Goal: Contribute content: Contribute content

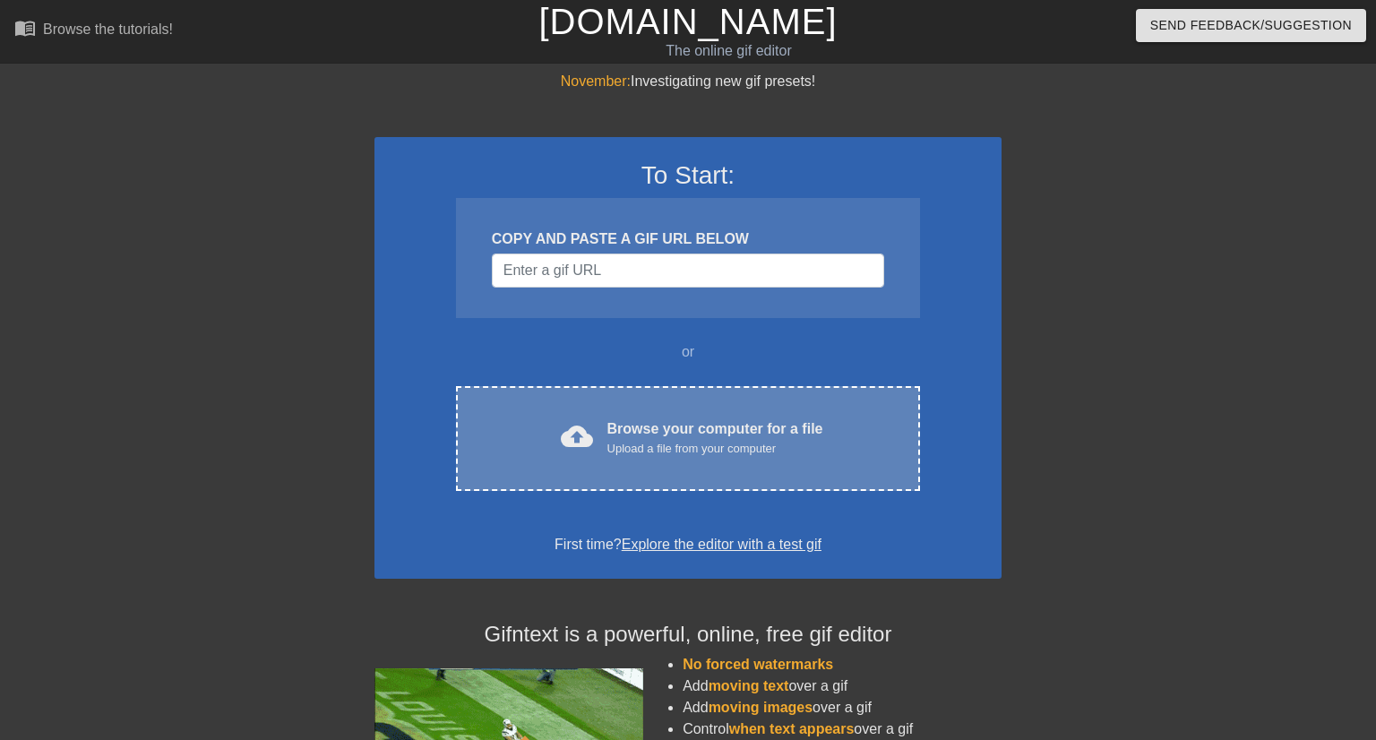
click at [669, 414] on div "cloud_upload Browse your computer for a file Upload a file from your computer C…" at bounding box center [688, 438] width 464 height 105
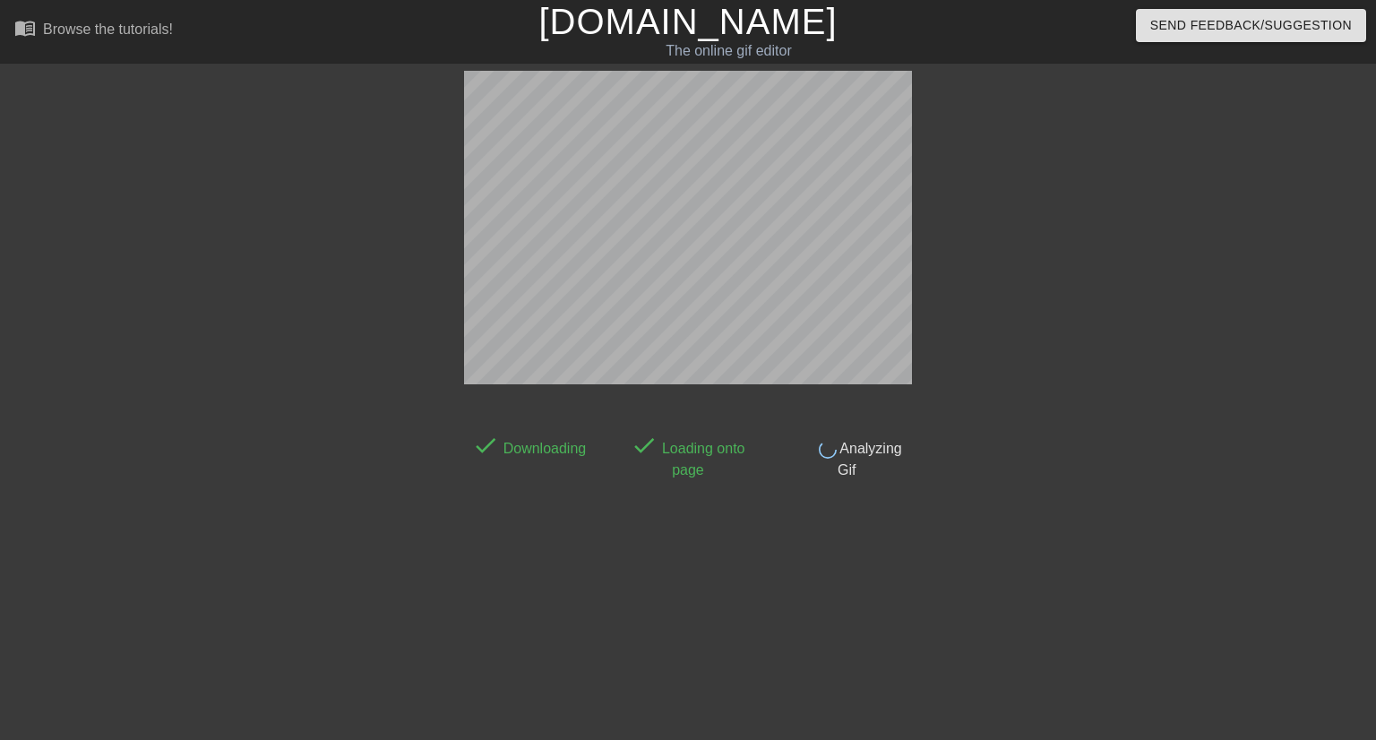
scroll to position [43, 0]
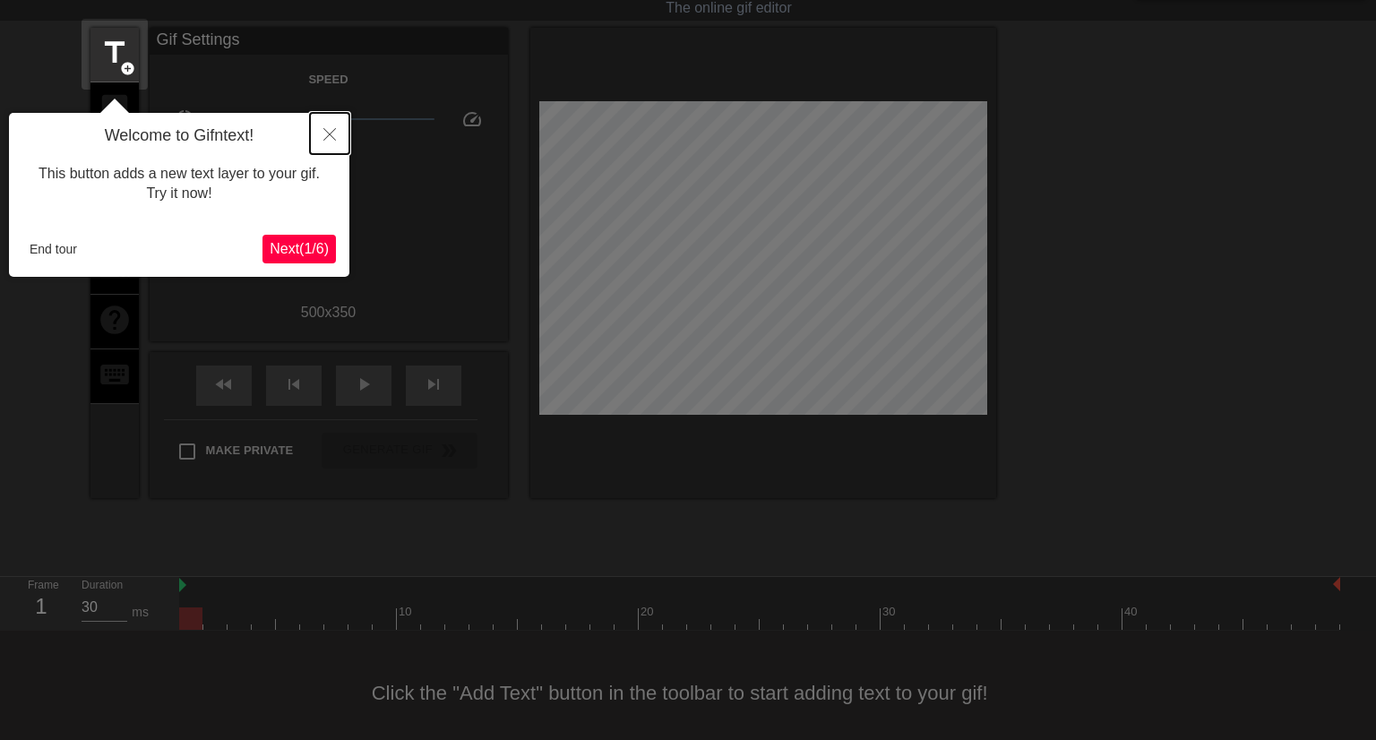
drag, startPoint x: 332, startPoint y: 134, endPoint x: 297, endPoint y: 246, distance: 117.1
click at [316, 223] on div "Welcome to Gifntext! This button adds a new text layer to your gif. Try it now!…" at bounding box center [179, 195] width 340 height 164
click at [297, 246] on span "Next ( 1 / 6 )" at bounding box center [299, 248] width 59 height 15
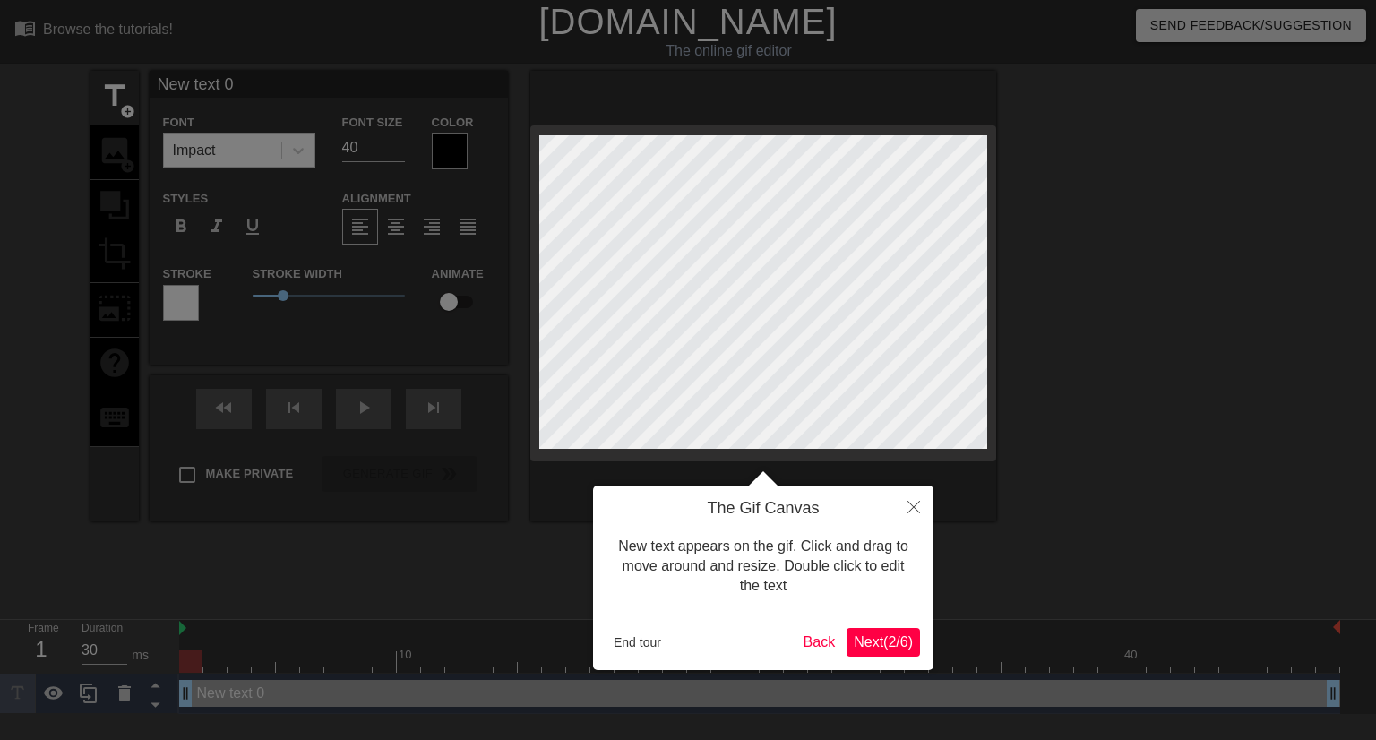
scroll to position [0, 0]
click at [895, 643] on span "Next ( 2 / 6 )" at bounding box center [883, 641] width 59 height 15
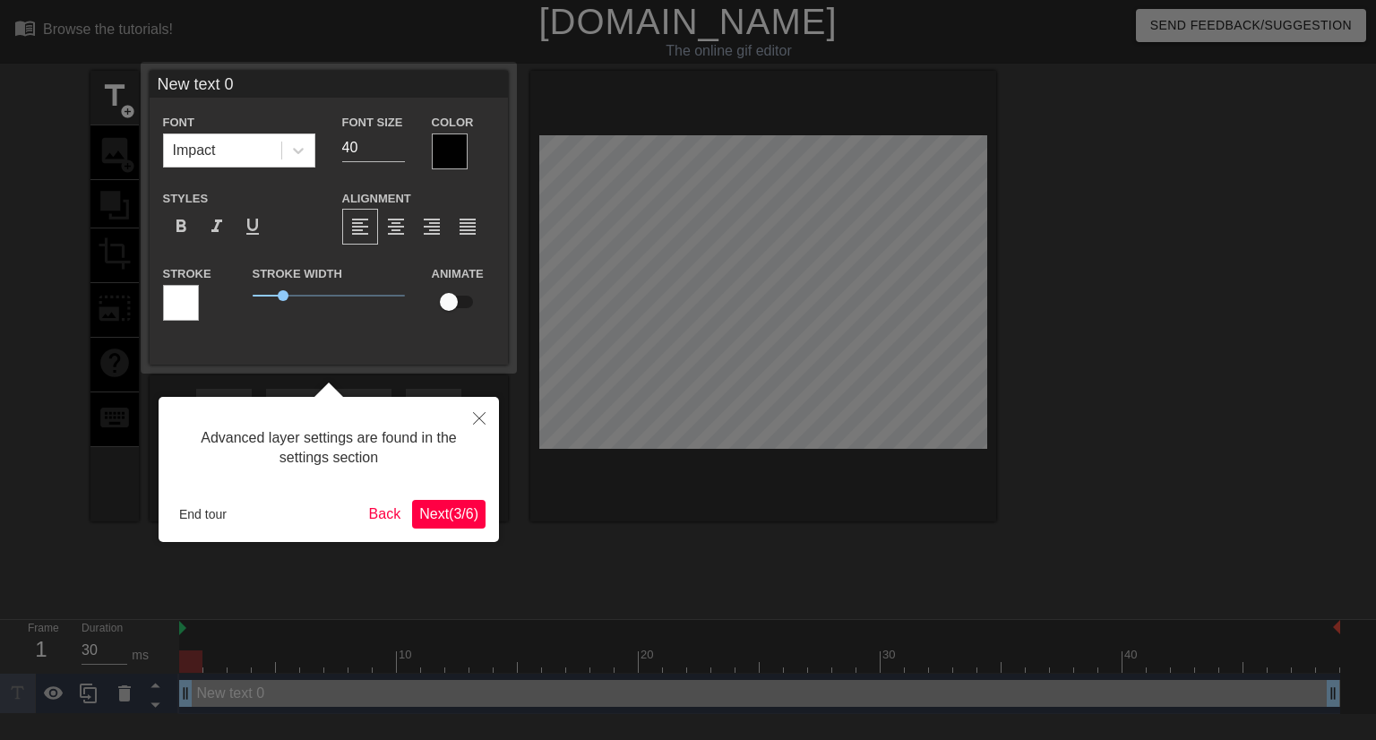
click at [466, 524] on button "Next ( 3 / 6 )" at bounding box center [448, 514] width 73 height 29
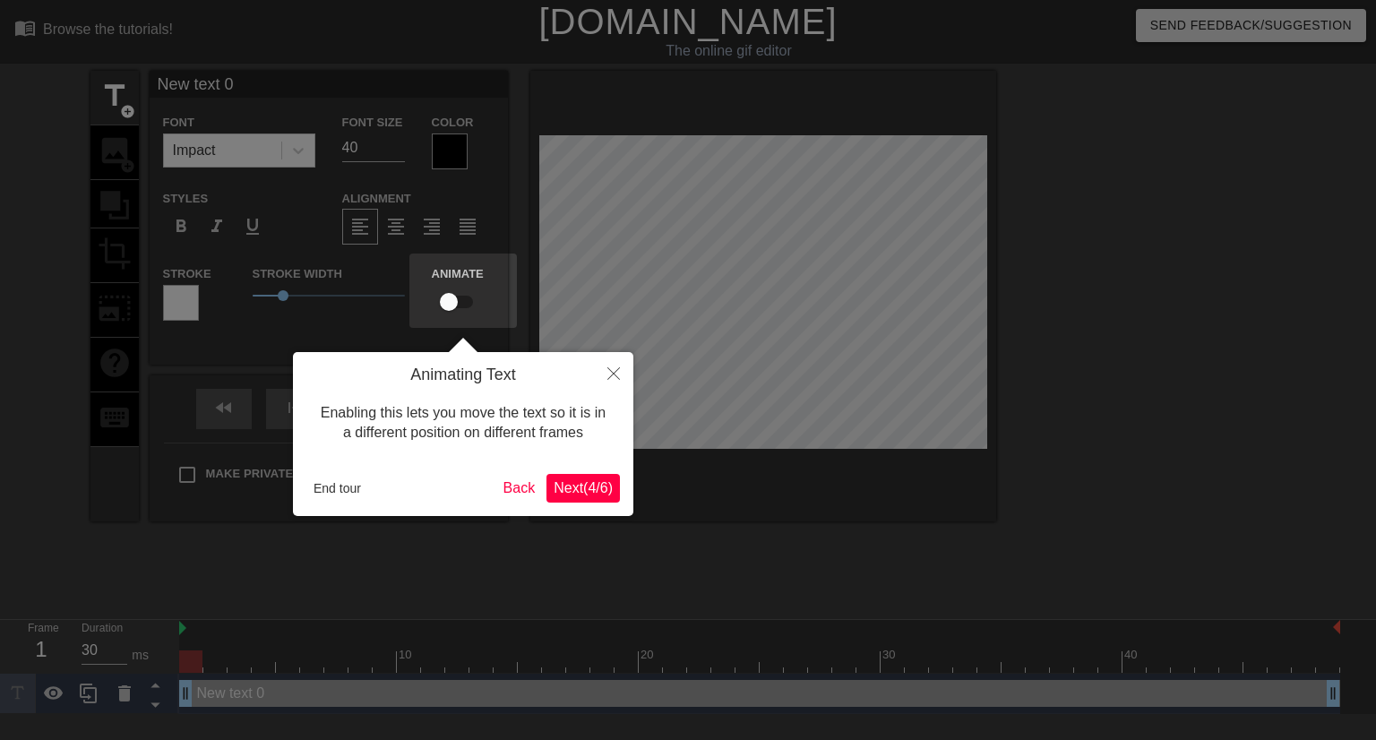
click at [557, 482] on span "Next ( 4 / 6 )" at bounding box center [583, 487] width 59 height 15
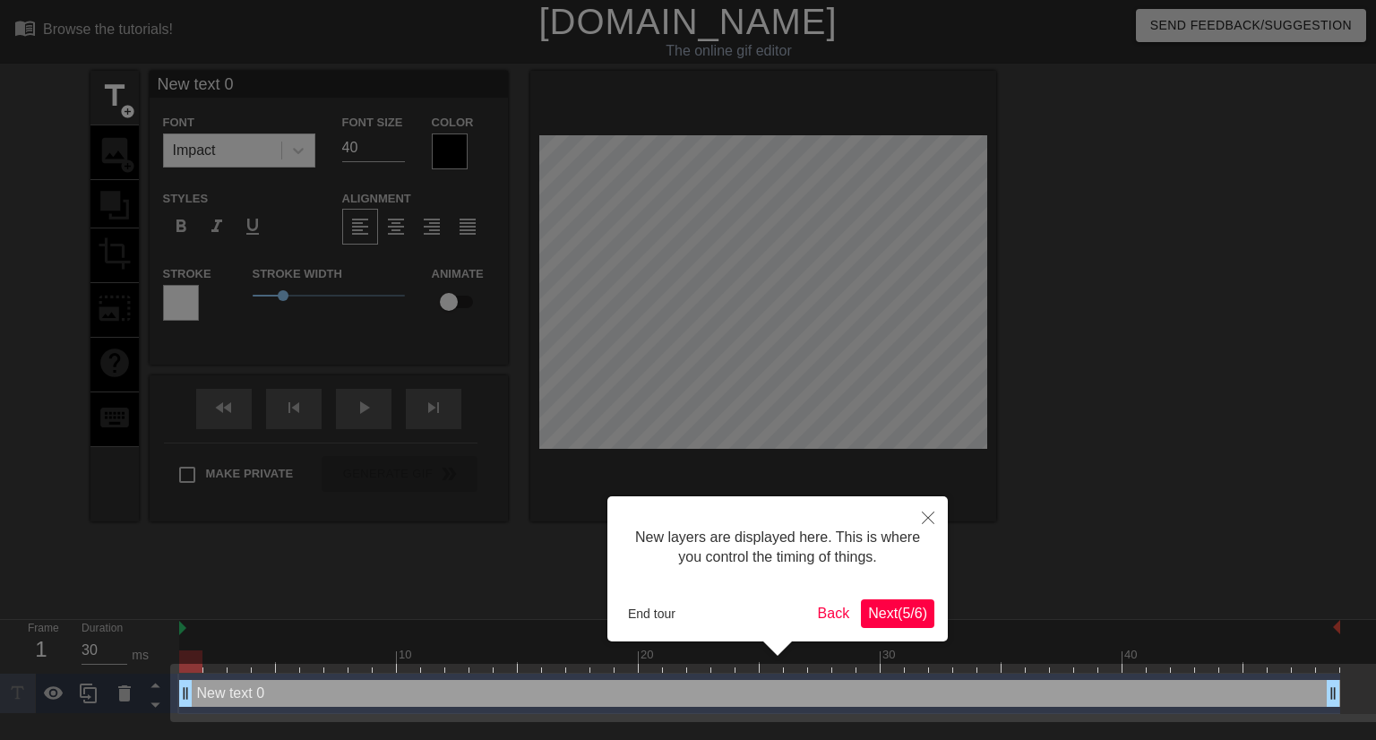
click at [892, 613] on span "Next ( 5 / 6 )" at bounding box center [897, 613] width 59 height 15
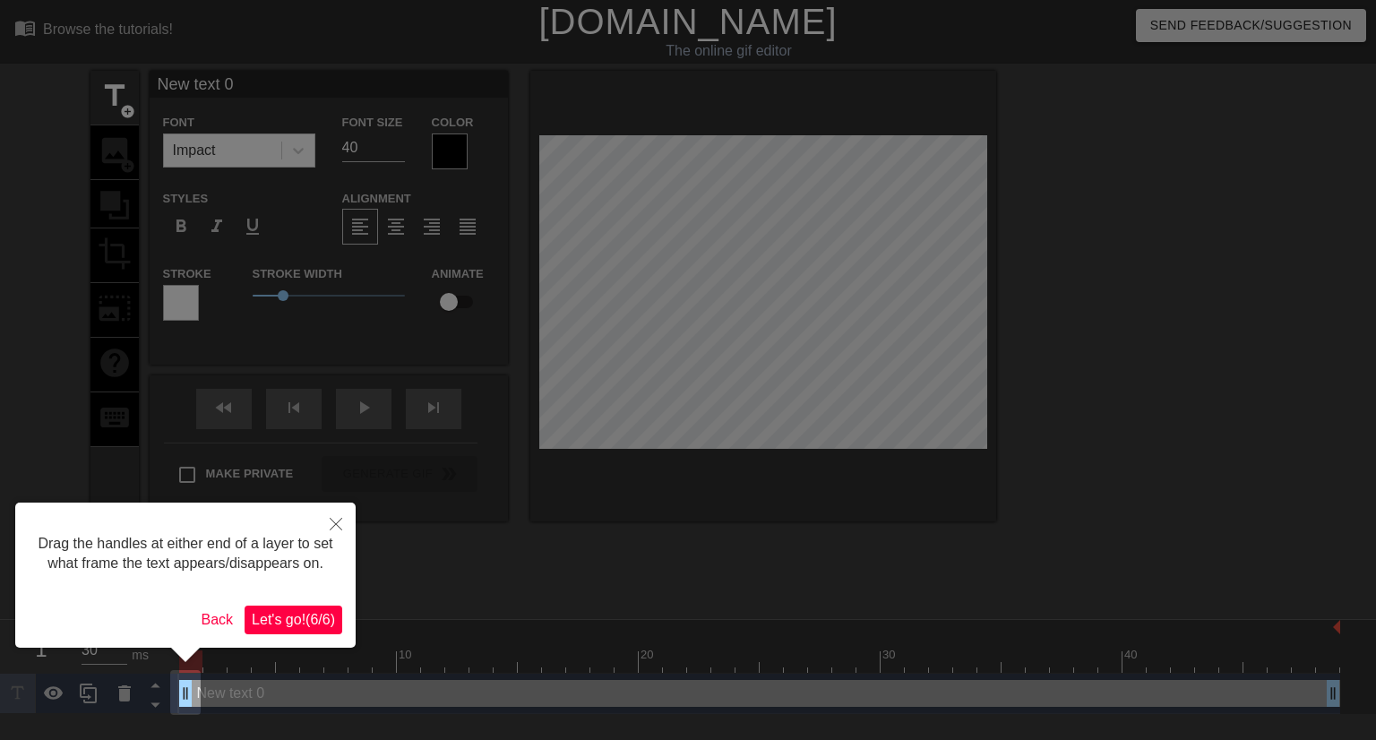
click at [295, 621] on span "Let's go! ( 6 / 6 )" at bounding box center [293, 619] width 83 height 15
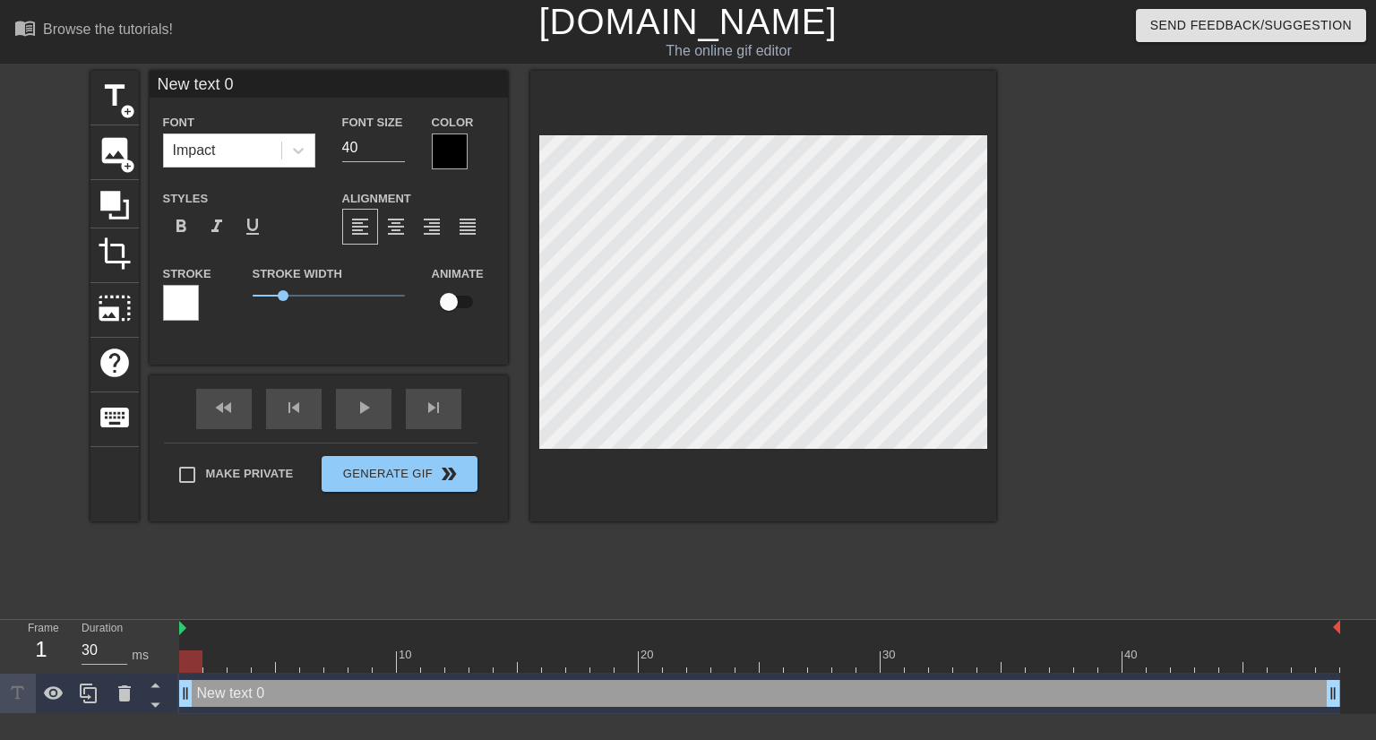
scroll to position [0, 3]
type input "W"
type textarea "W"
type input "WA"
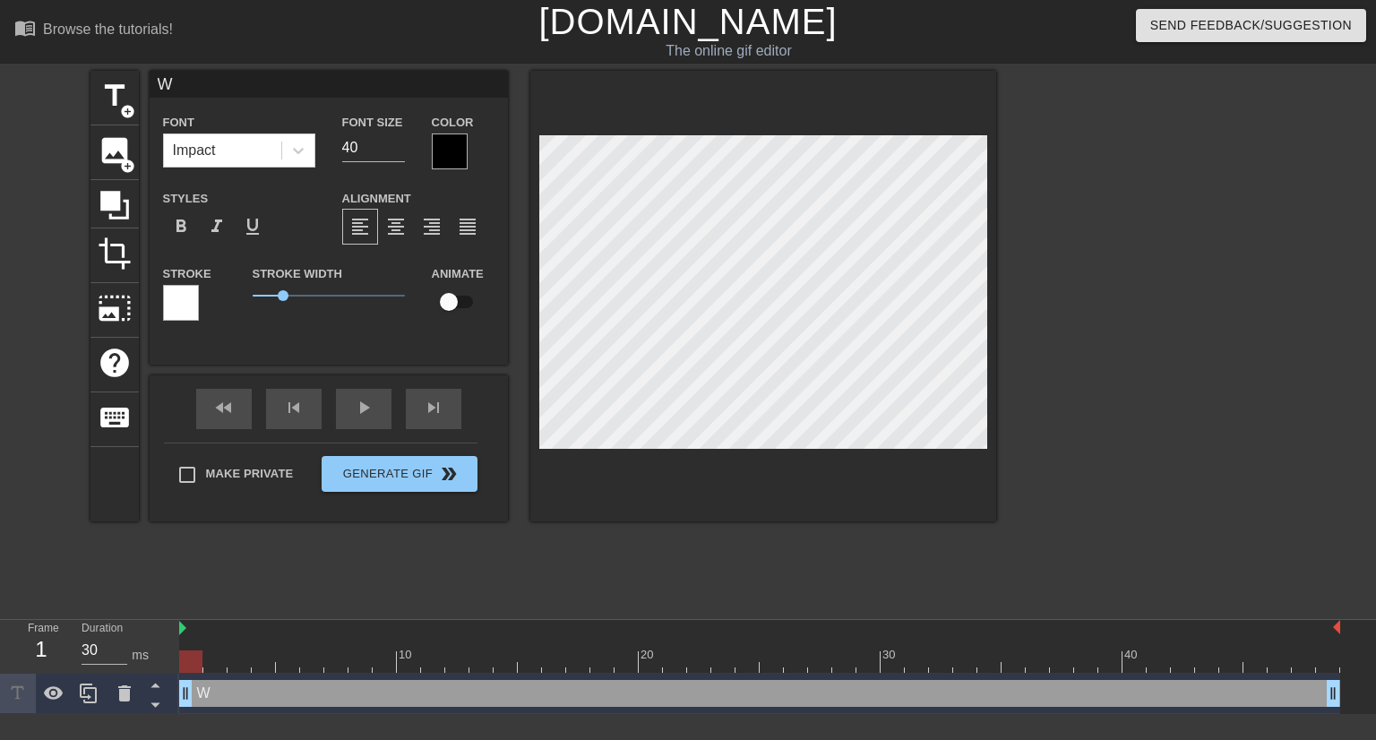
type textarea "WA"
type input "WAT"
type textarea "WAT"
type input "WATC"
type textarea "WATC"
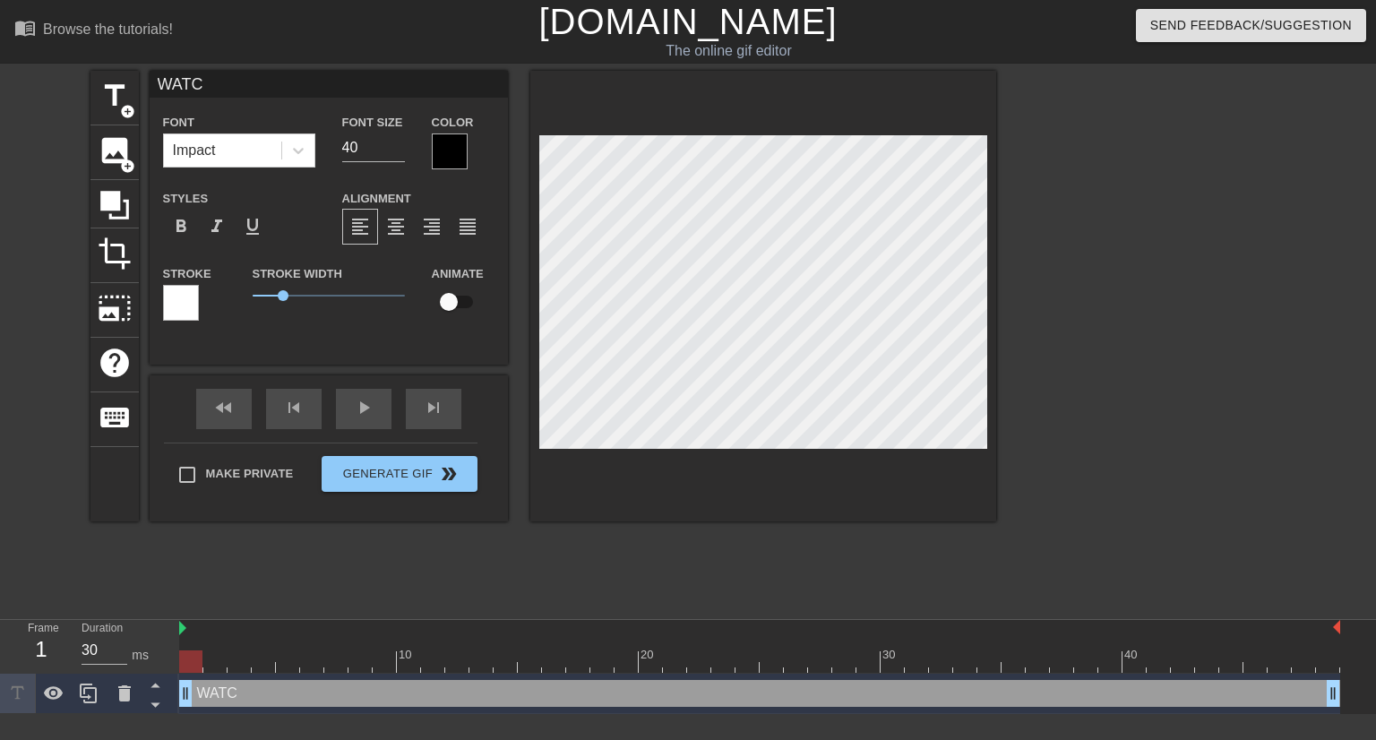
type input "WATCH"
type textarea "WATCH"
type input "WATCH"
type textarea "WATCH"
type input "WATCH Y"
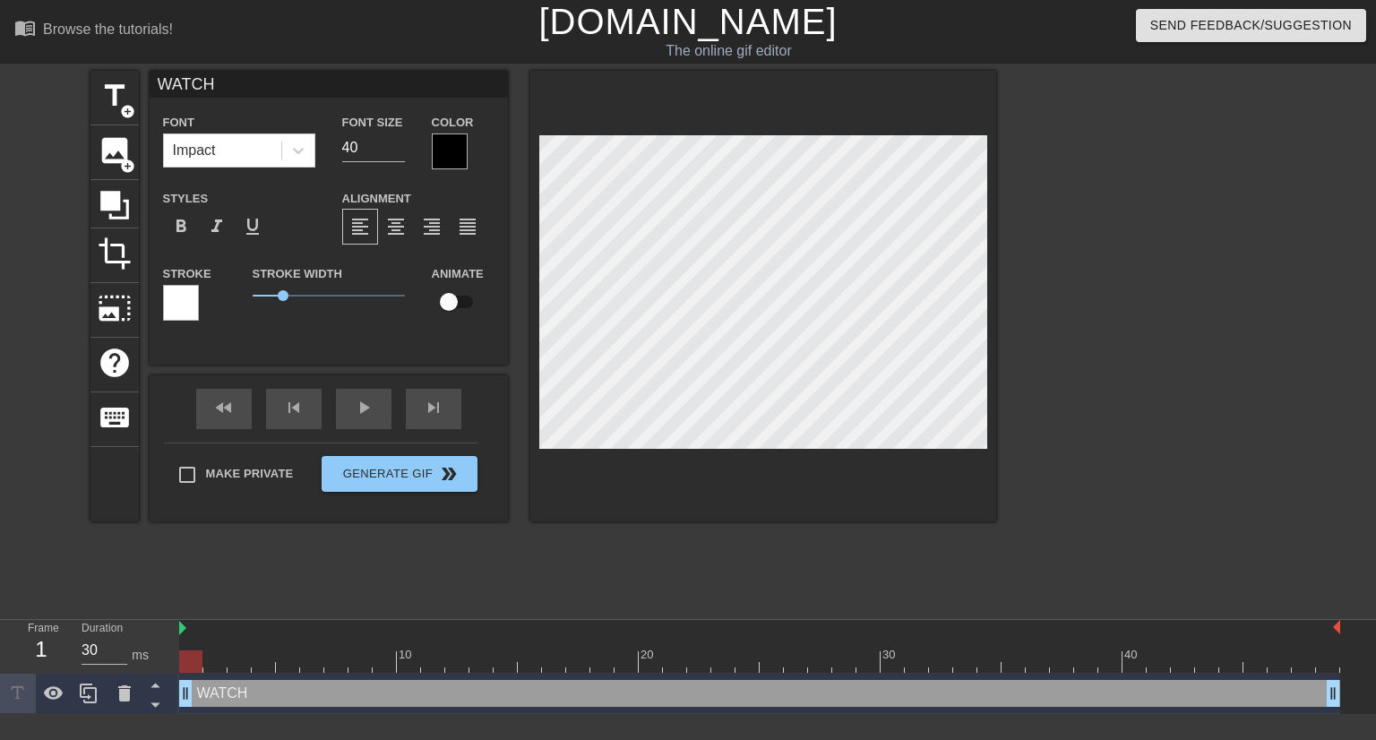
type textarea "WATCH Y"
type input "WATCH YO"
type textarea "WATCH YO"
type input "WATCH YO"
type textarea "WATCH YO"
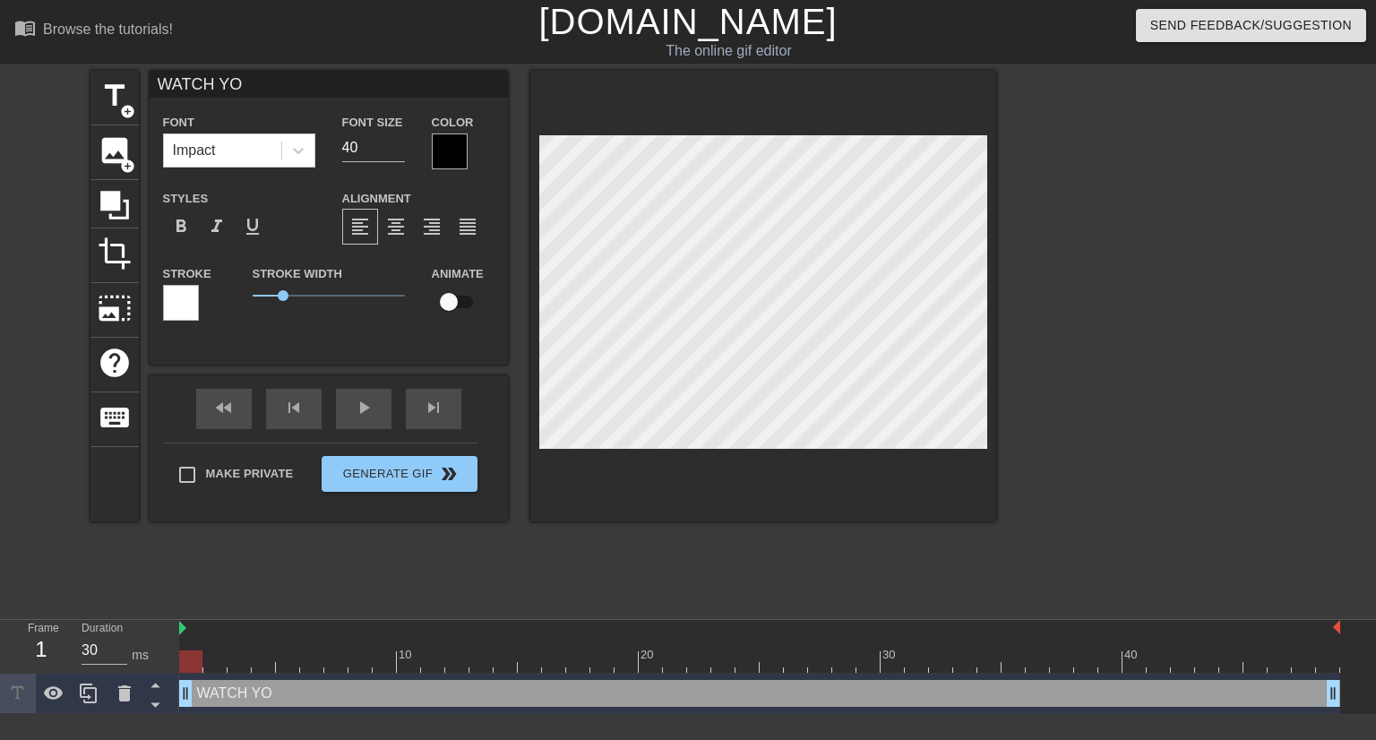
type input "WATCH YO T"
type textarea "WATCH YO T"
type input "WATCH YO TO"
type textarea "WATCH YO TO"
type input "WATCH YO TON"
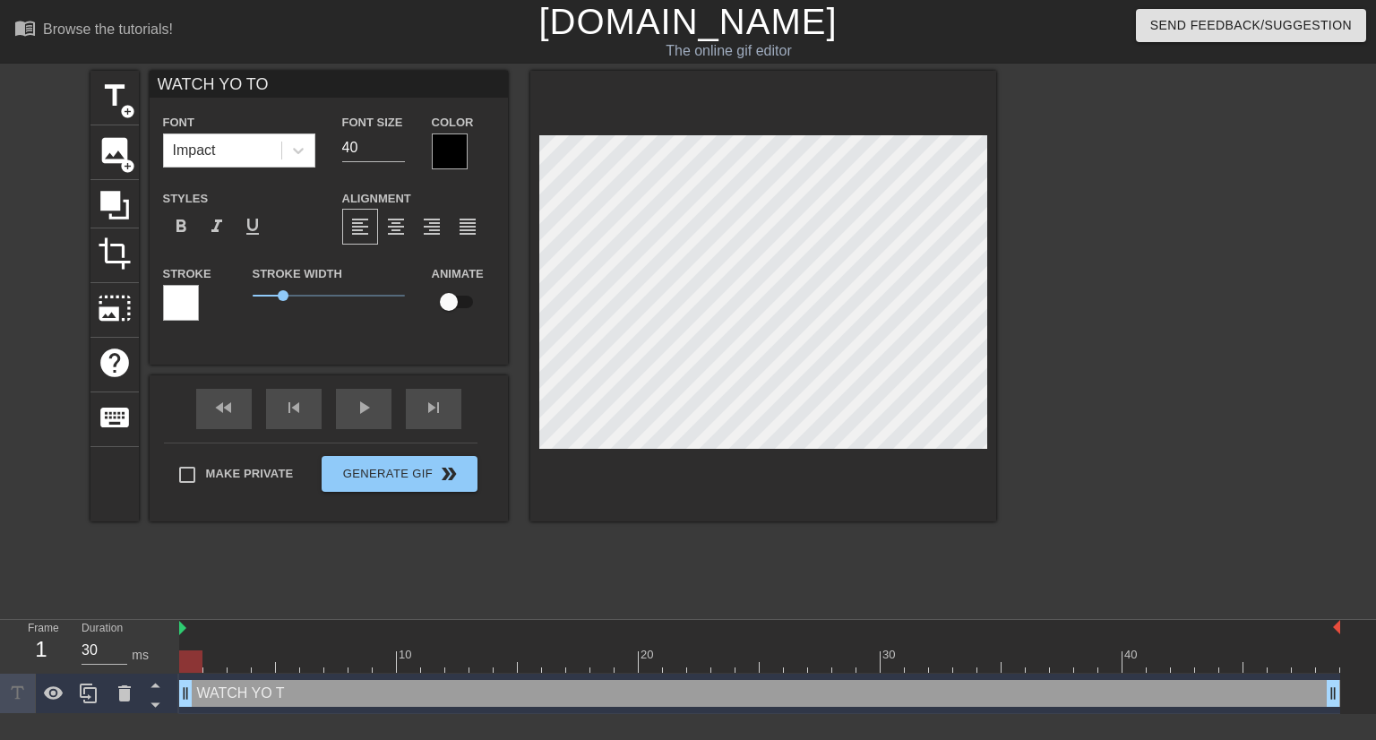
type textarea "WATCH YO TON"
type input "WATCH YO TONE"
type textarea "WATCH YO TONE"
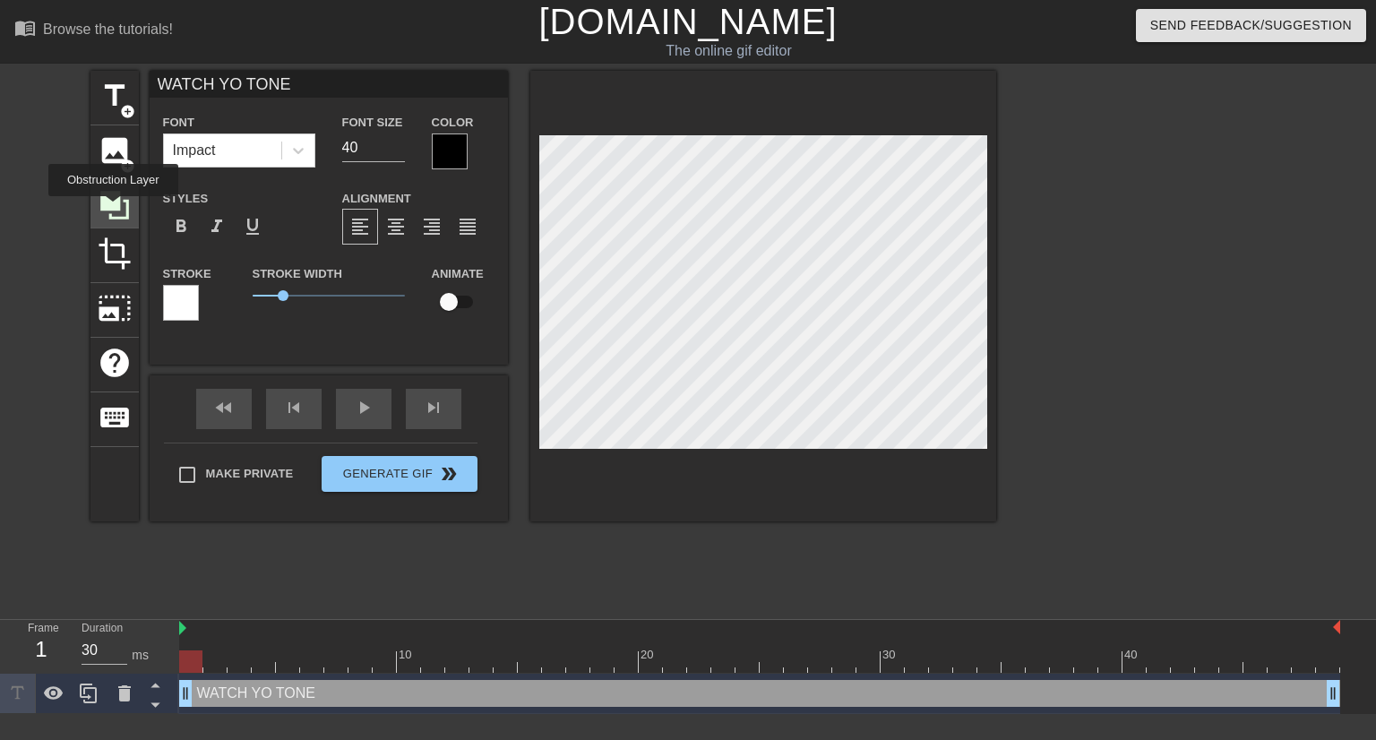
click at [113, 209] on icon at bounding box center [115, 205] width 34 height 34
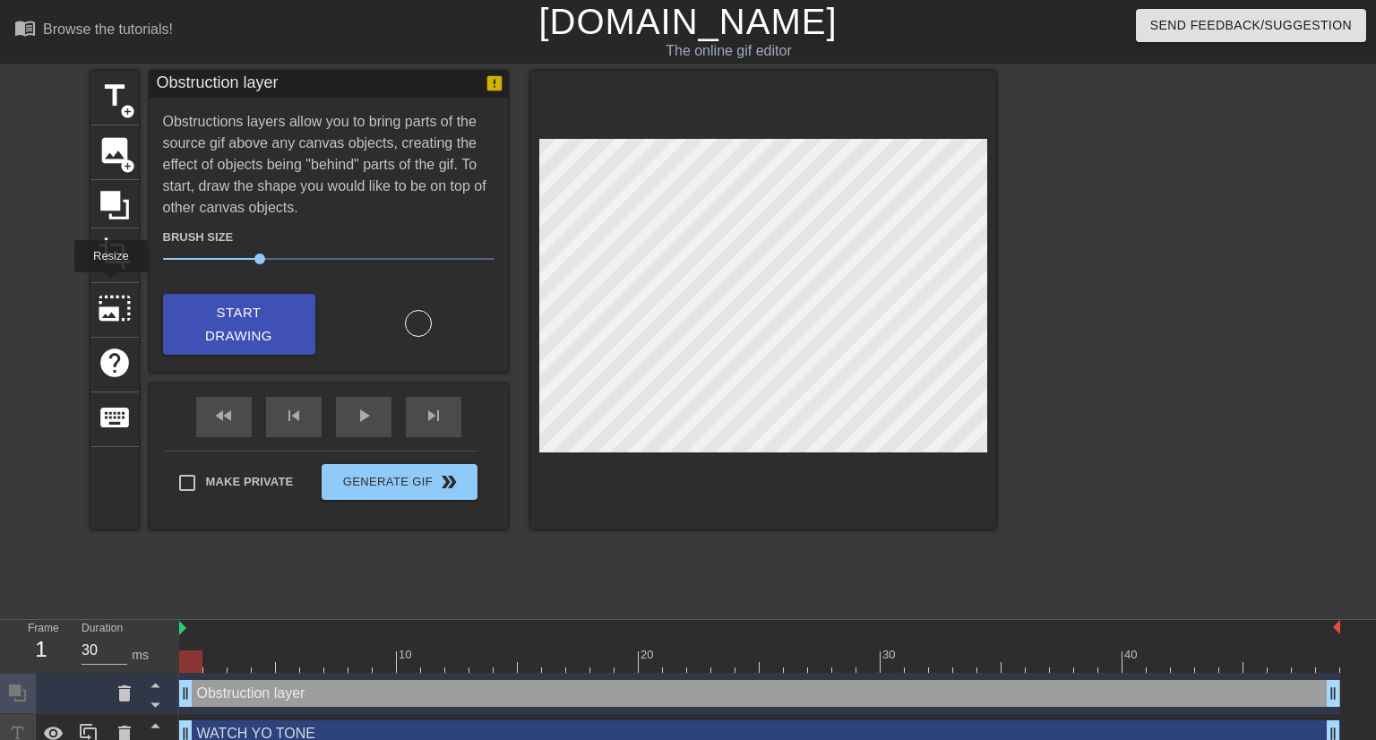
drag, startPoint x: 109, startPoint y: 285, endPoint x: 170, endPoint y: 261, distance: 65.6
click at [109, 285] on div "photo_size_select_large" at bounding box center [114, 310] width 48 height 55
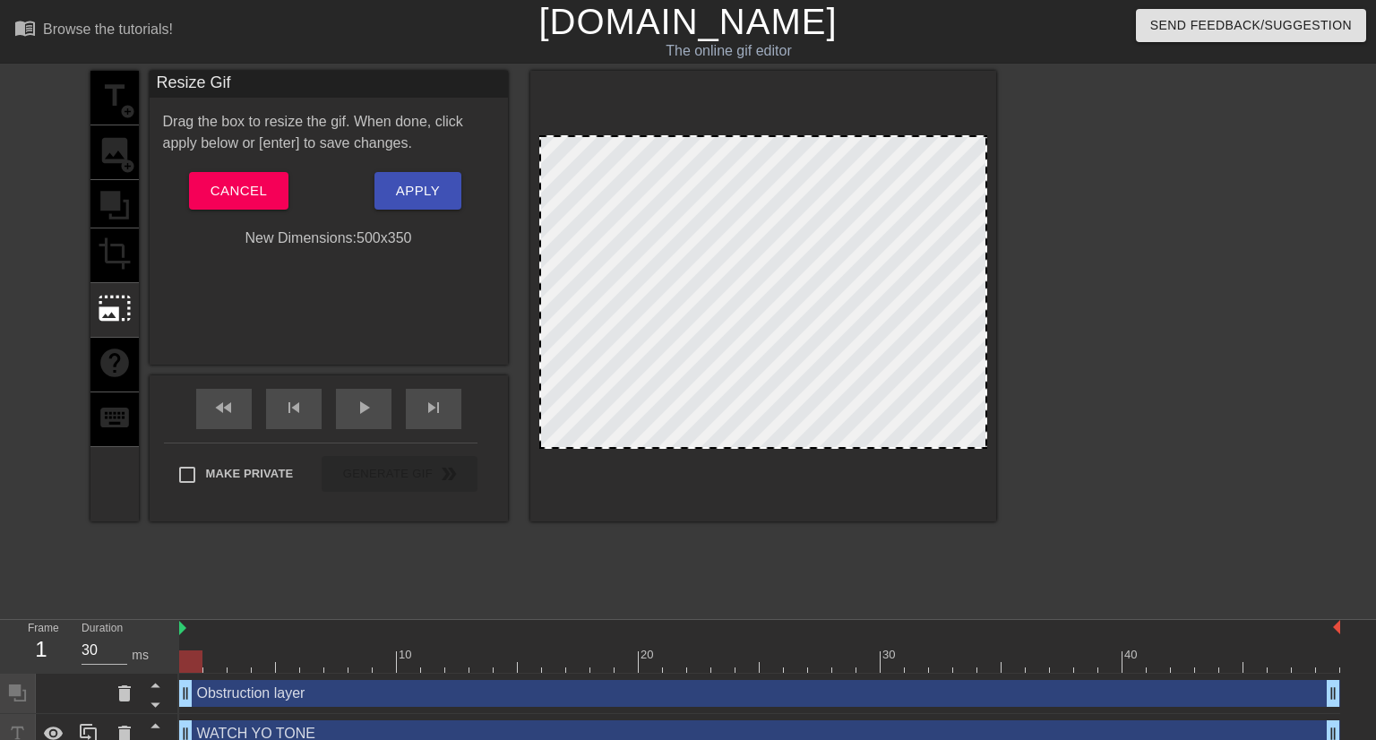
drag, startPoint x: 542, startPoint y: 139, endPoint x: 552, endPoint y: 128, distance: 14.6
click at [552, 128] on div at bounding box center [763, 296] width 466 height 451
drag, startPoint x: 960, startPoint y: 135, endPoint x: 957, endPoint y: 145, distance: 10.2
click at [957, 145] on div at bounding box center [763, 292] width 448 height 314
drag, startPoint x: 659, startPoint y: 130, endPoint x: 662, endPoint y: 114, distance: 16.4
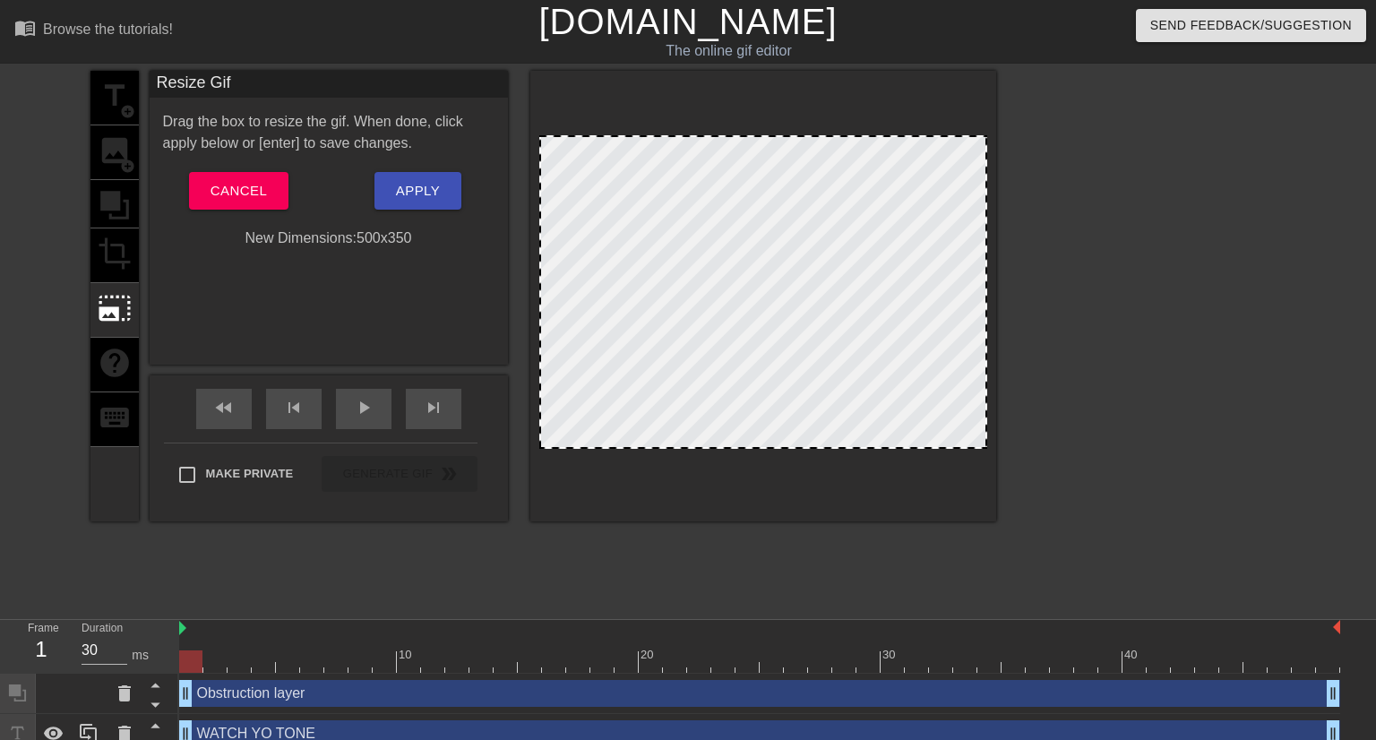
click at [662, 114] on div at bounding box center [763, 296] width 466 height 451
drag, startPoint x: 650, startPoint y: 134, endPoint x: 545, endPoint y: 185, distance: 116.2
click at [633, 159] on div at bounding box center [763, 296] width 466 height 451
click at [542, 142] on div at bounding box center [763, 292] width 448 height 314
drag, startPoint x: 538, startPoint y: 150, endPoint x: 586, endPoint y: 139, distance: 48.7
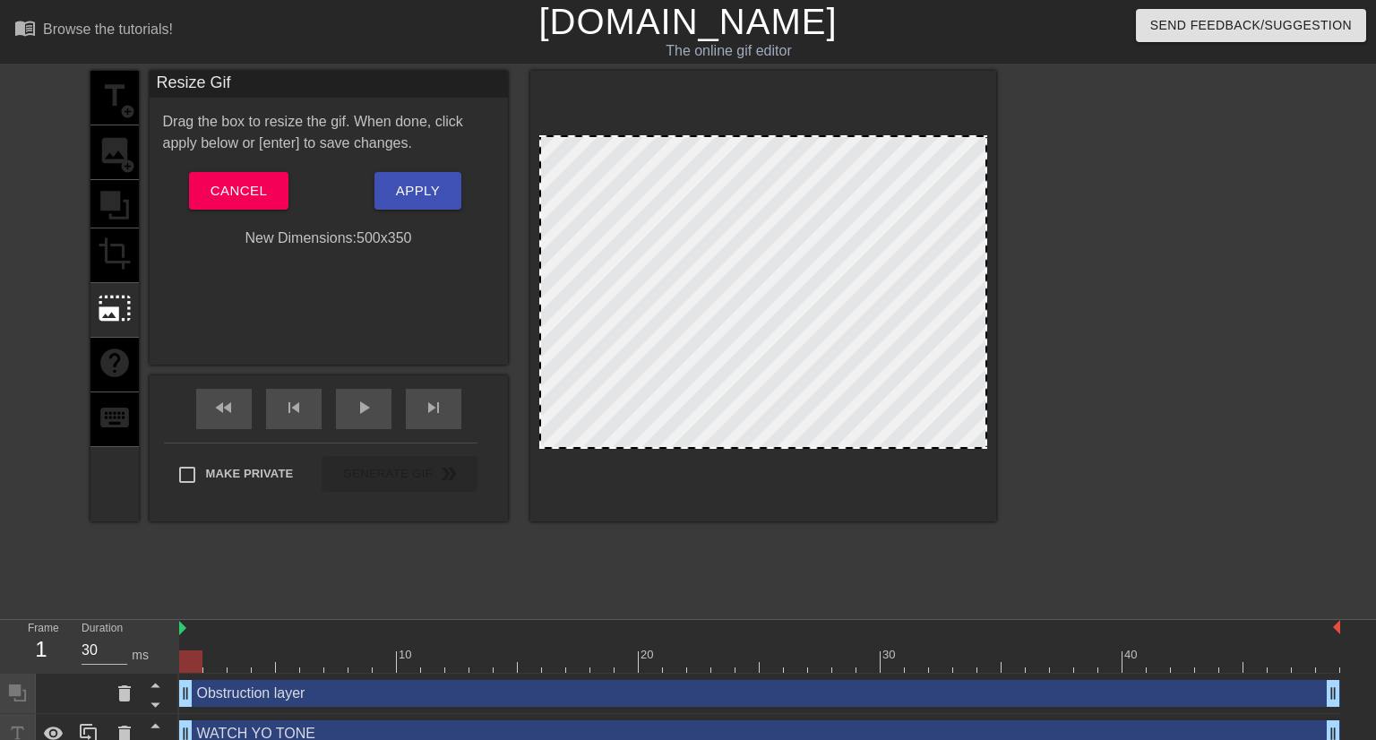
click at [584, 139] on div at bounding box center [763, 296] width 466 height 451
drag, startPoint x: 586, startPoint y: 139, endPoint x: 593, endPoint y: 230, distance: 91.7
click at [593, 230] on div at bounding box center [763, 292] width 448 height 314
click at [559, 454] on div at bounding box center [763, 296] width 466 height 451
drag, startPoint x: 555, startPoint y: 446, endPoint x: 555, endPoint y: 461, distance: 15.2
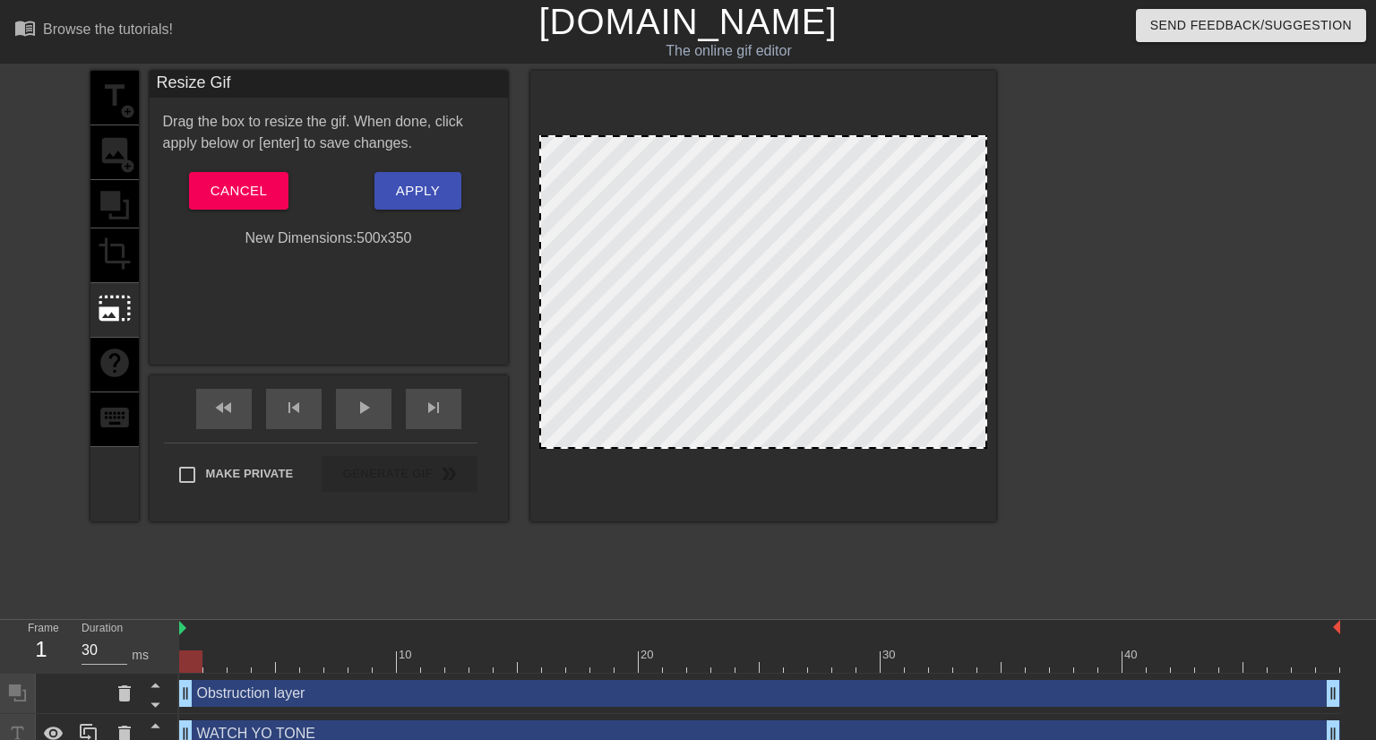
click at [555, 461] on div at bounding box center [763, 296] width 466 height 451
click at [555, 151] on div at bounding box center [763, 292] width 448 height 314
drag, startPoint x: 747, startPoint y: 112, endPoint x: 712, endPoint y: 88, distance: 42.5
click at [747, 82] on div at bounding box center [763, 296] width 466 height 451
click at [229, 177] on button "Cancel" at bounding box center [238, 191] width 99 height 38
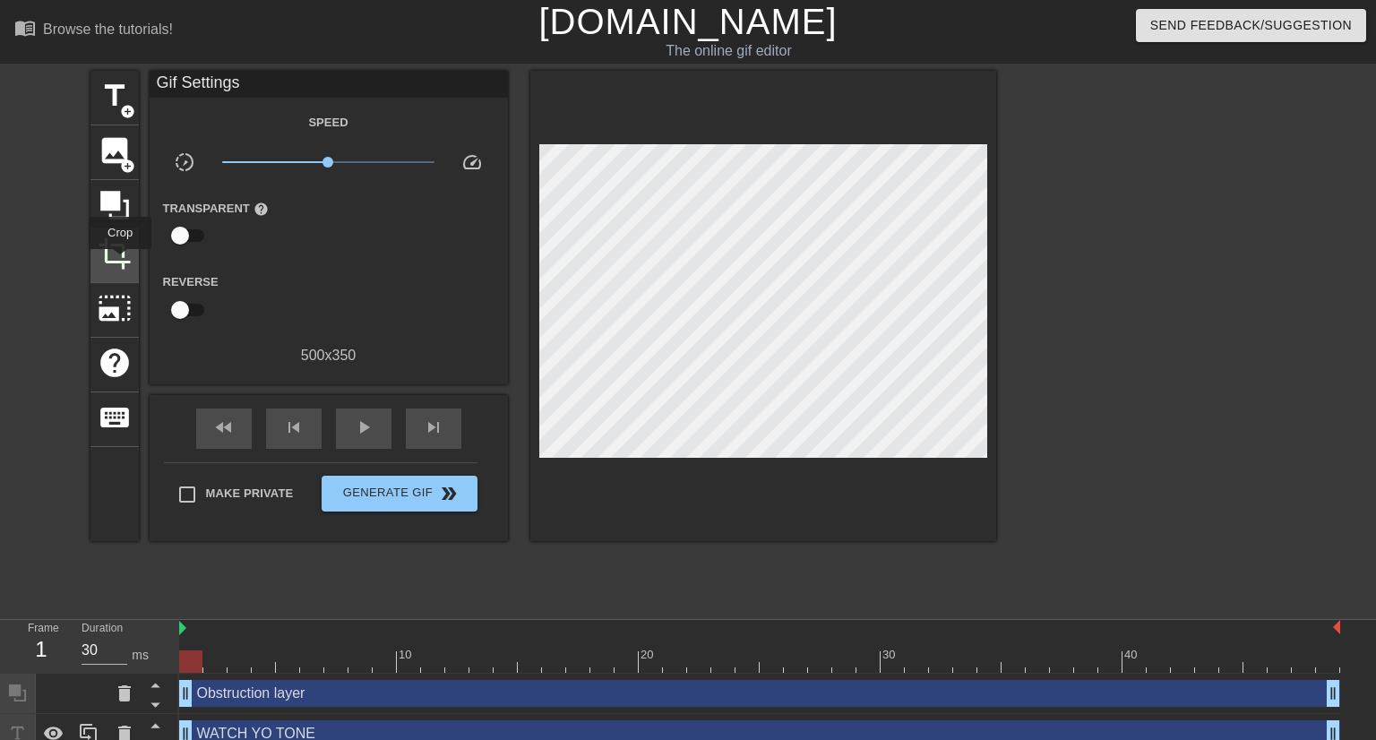
click at [120, 262] on span "crop" at bounding box center [115, 254] width 34 height 34
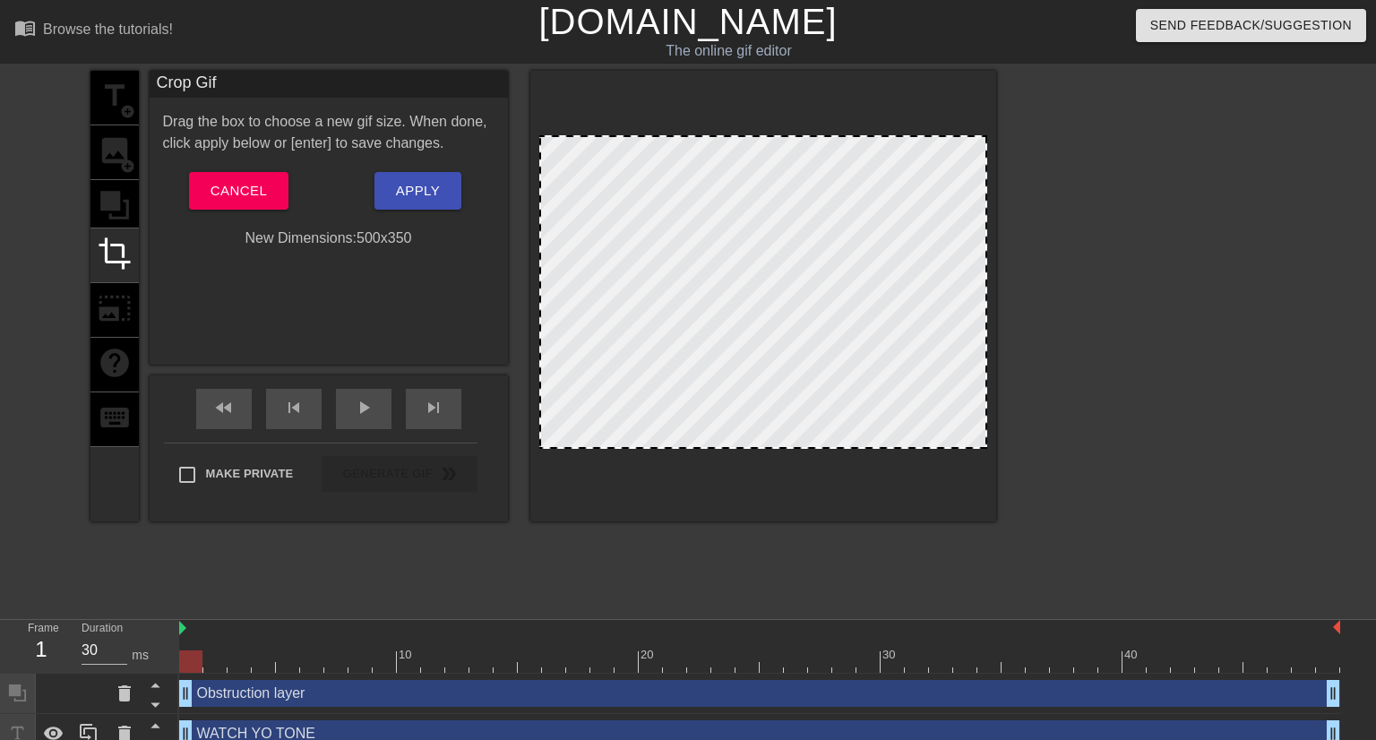
drag, startPoint x: 581, startPoint y: 149, endPoint x: 585, endPoint y: 237, distance: 88.8
click at [585, 237] on div at bounding box center [763, 292] width 448 height 314
drag, startPoint x: 564, startPoint y: 139, endPoint x: 605, endPoint y: 84, distance: 67.9
click at [605, 84] on div at bounding box center [763, 296] width 466 height 451
click at [272, 189] on button "Cancel" at bounding box center [238, 191] width 99 height 38
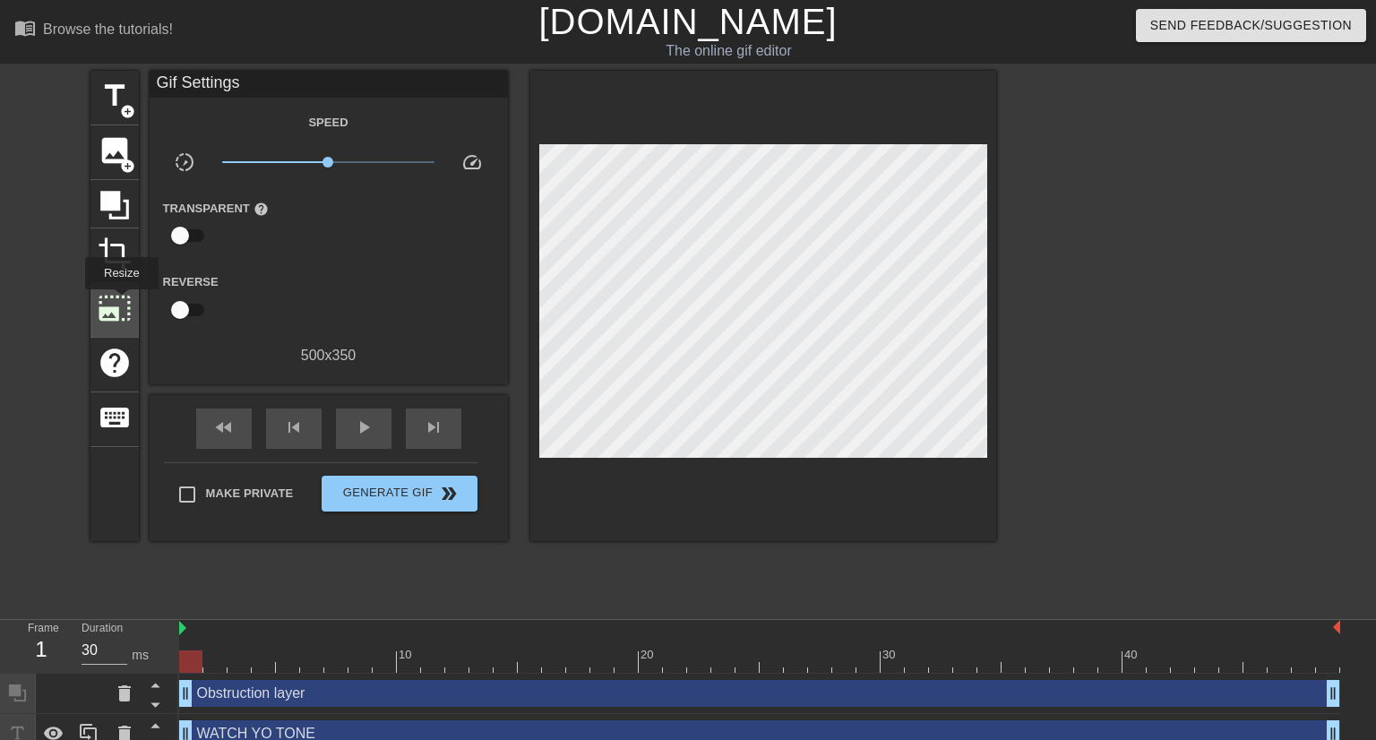
click at [120, 302] on span "photo_size_select_large" at bounding box center [115, 308] width 34 height 34
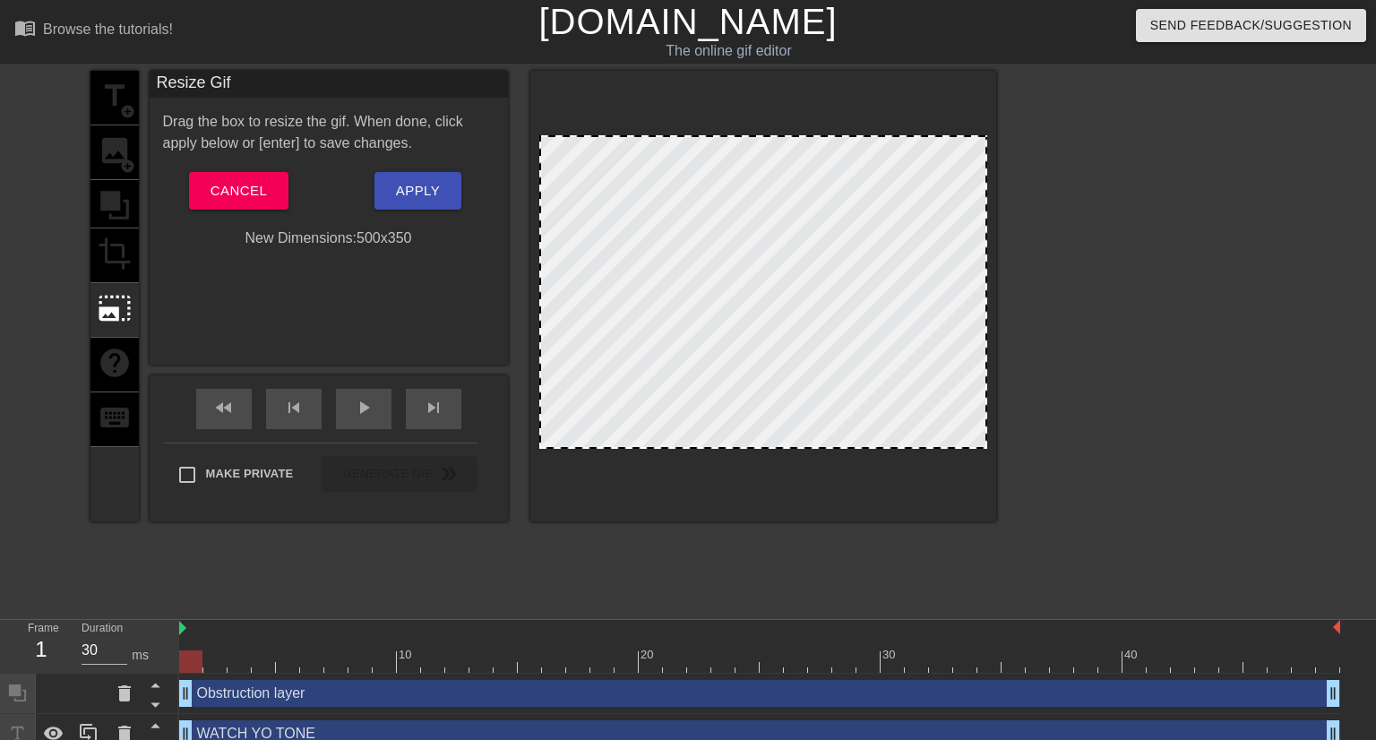
drag, startPoint x: 611, startPoint y: 218, endPoint x: 618, endPoint y: 149, distance: 69.4
click at [618, 154] on div at bounding box center [763, 292] width 448 height 314
drag, startPoint x: 617, startPoint y: 131, endPoint x: 592, endPoint y: 150, distance: 31.4
click at [600, 142] on div at bounding box center [763, 296] width 466 height 451
drag, startPoint x: 544, startPoint y: 448, endPoint x: 559, endPoint y: 463, distance: 21.5
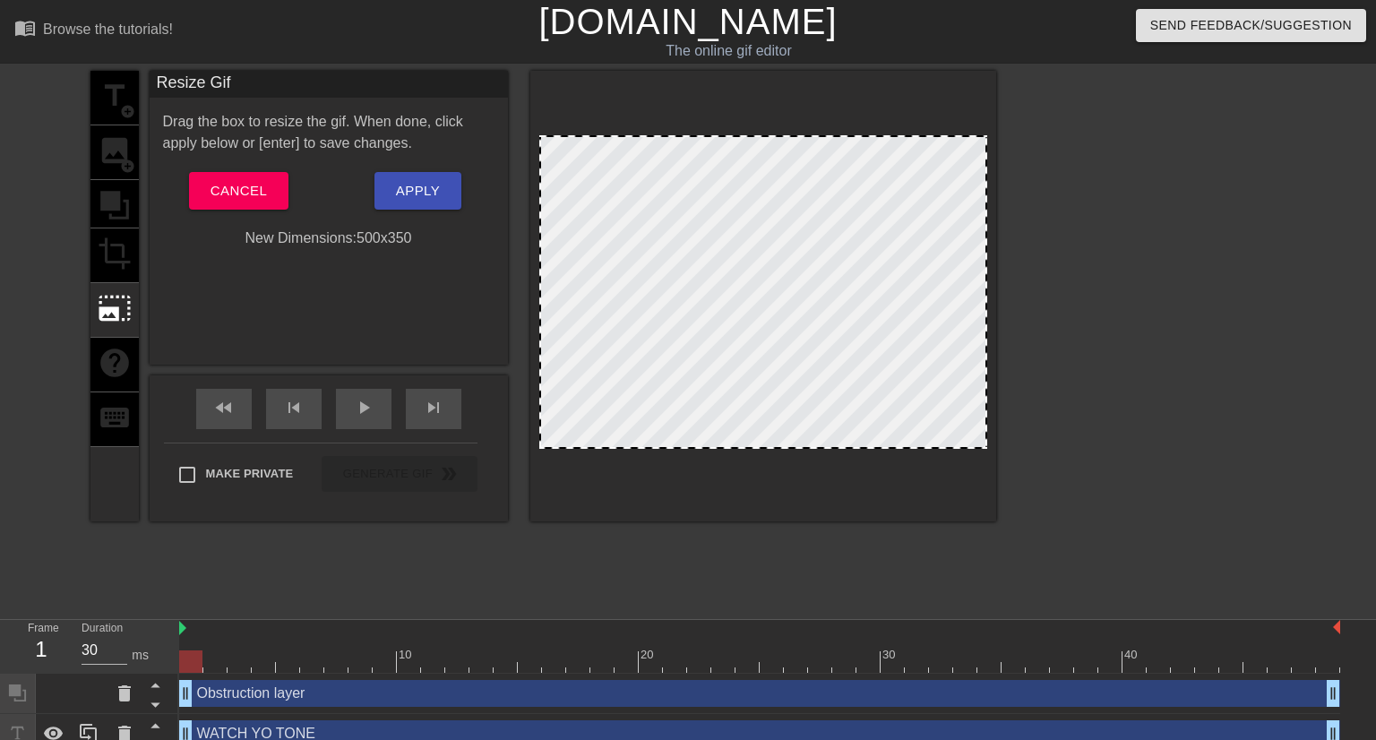
click at [558, 464] on div at bounding box center [763, 296] width 466 height 451
drag, startPoint x: 547, startPoint y: 446, endPoint x: 670, endPoint y: 521, distance: 144.8
click at [670, 521] on div at bounding box center [763, 296] width 466 height 451
click at [236, 185] on span "Cancel" at bounding box center [239, 190] width 56 height 23
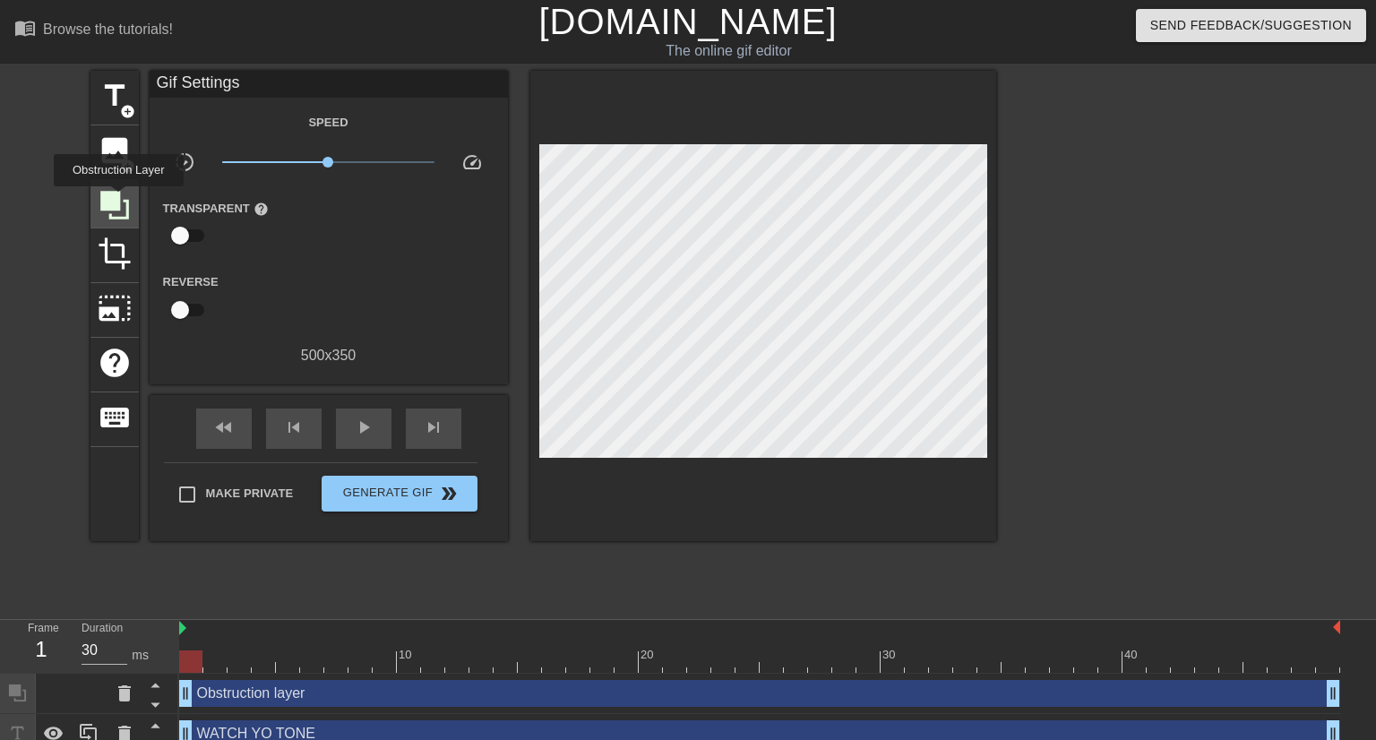
click at [118, 199] on icon at bounding box center [114, 205] width 29 height 29
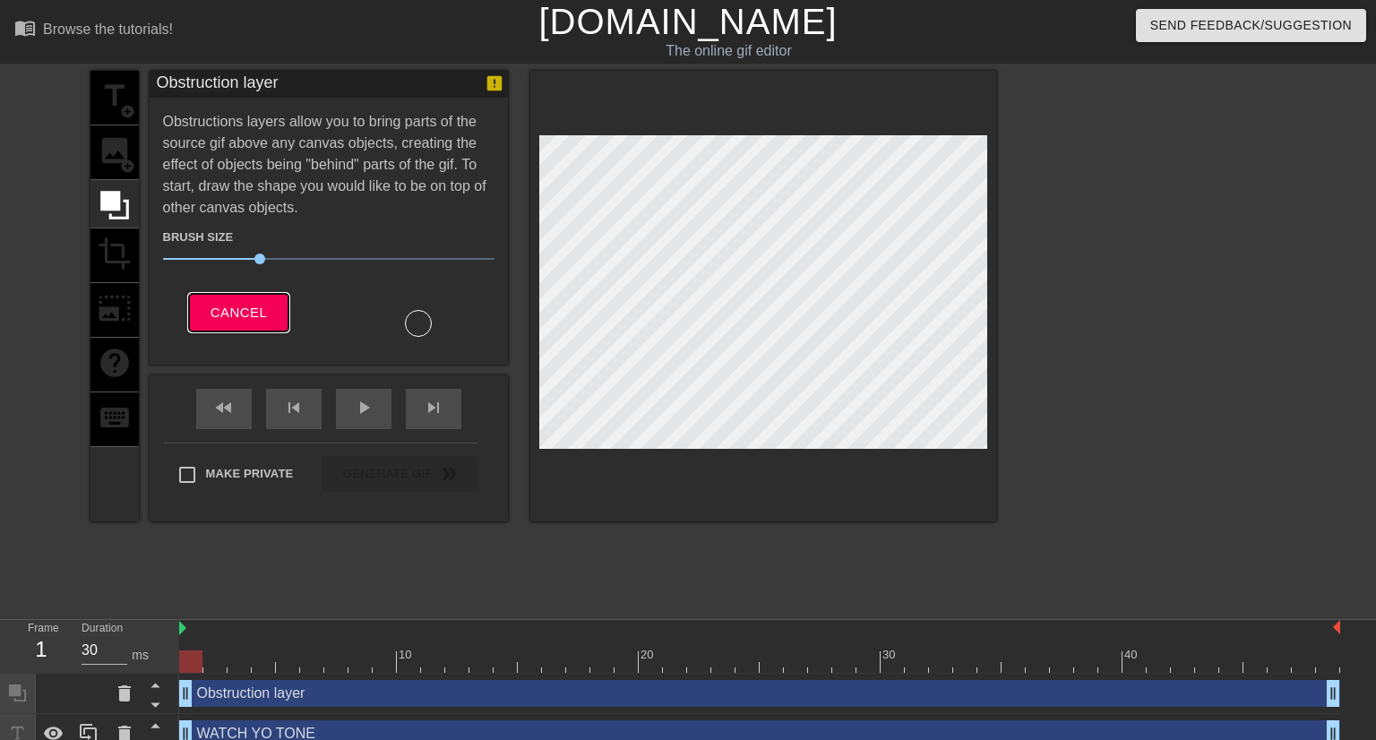
click at [228, 321] on span "Cancel" at bounding box center [239, 312] width 56 height 23
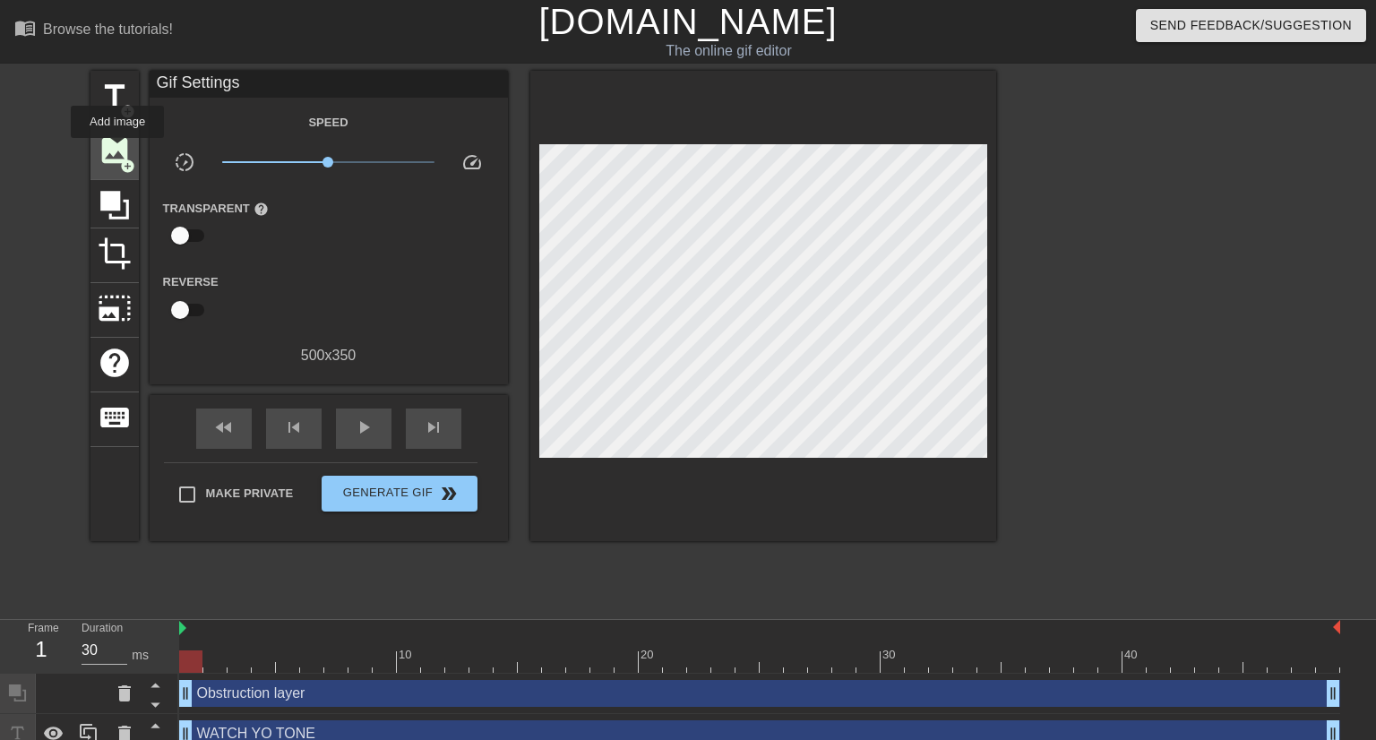
click at [117, 151] on span "image" at bounding box center [115, 151] width 34 height 34
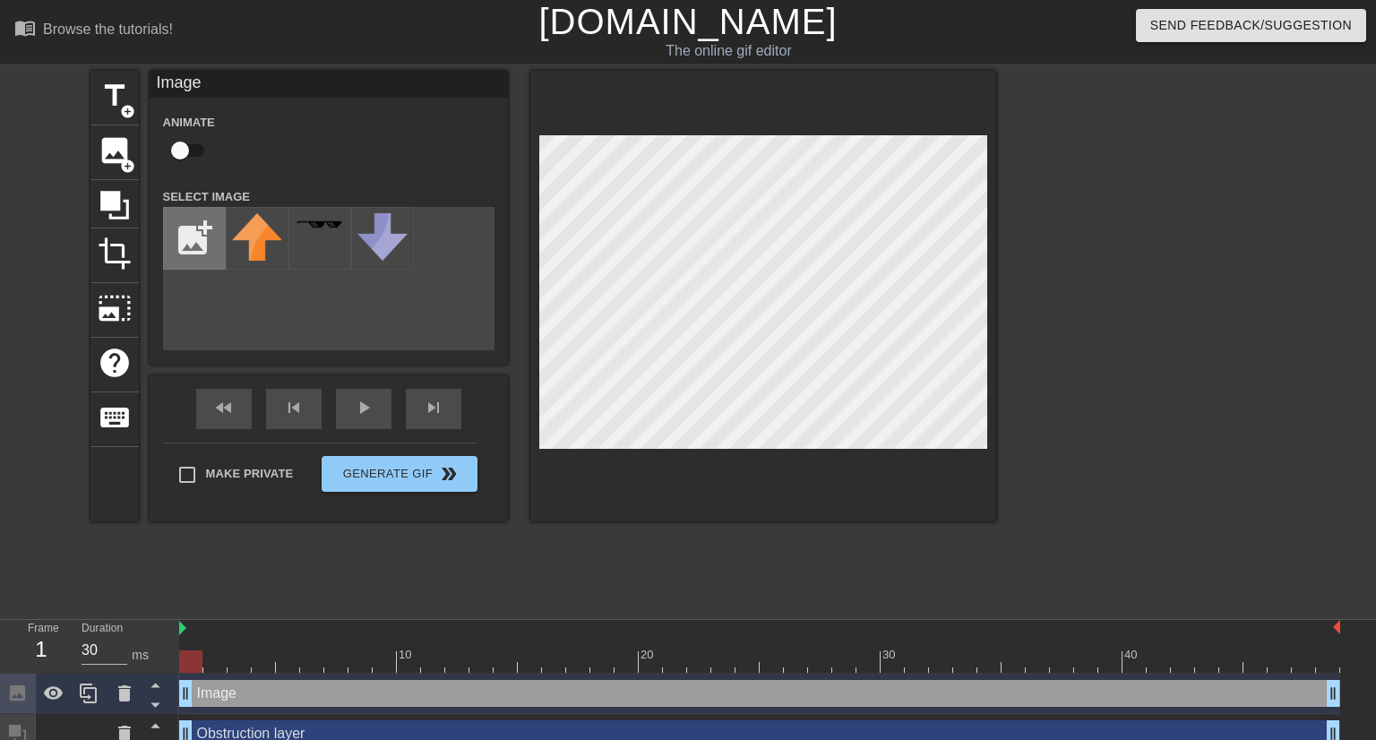
click at [195, 246] on input "file" at bounding box center [194, 238] width 61 height 61
